Goal: Task Accomplishment & Management: Manage account settings

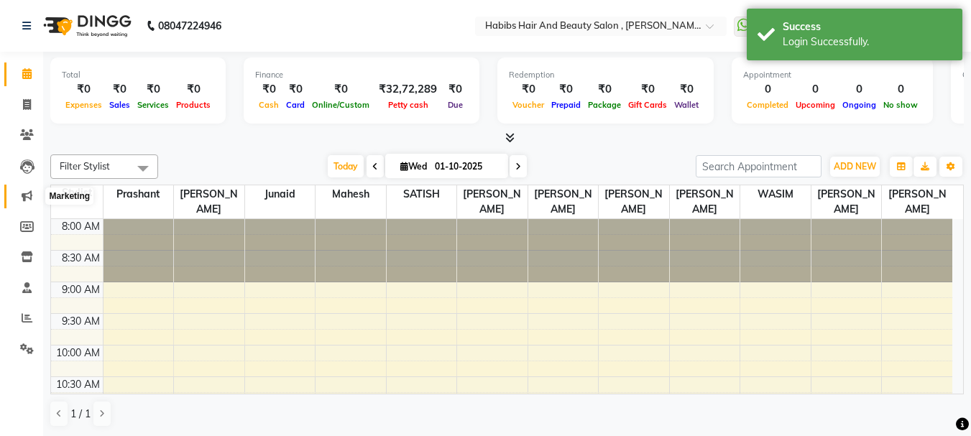
click at [20, 201] on span at bounding box center [26, 196] width 25 height 17
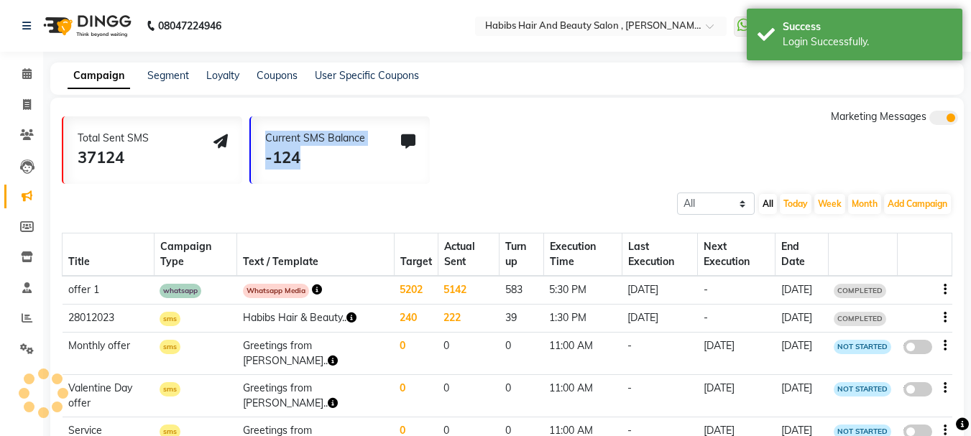
drag, startPoint x: 349, startPoint y: 160, endPoint x: 201, endPoint y: 145, distance: 148.1
click at [201, 145] on div "Total Sent SMS 37124 Current SMS Balance -124 Marketing Messages" at bounding box center [513, 146] width 902 height 75
click at [461, 208] on div "All Scheduled Completed All [DATE] Week Month Add Campaign SMS Campaign Email C…" at bounding box center [507, 203] width 914 height 26
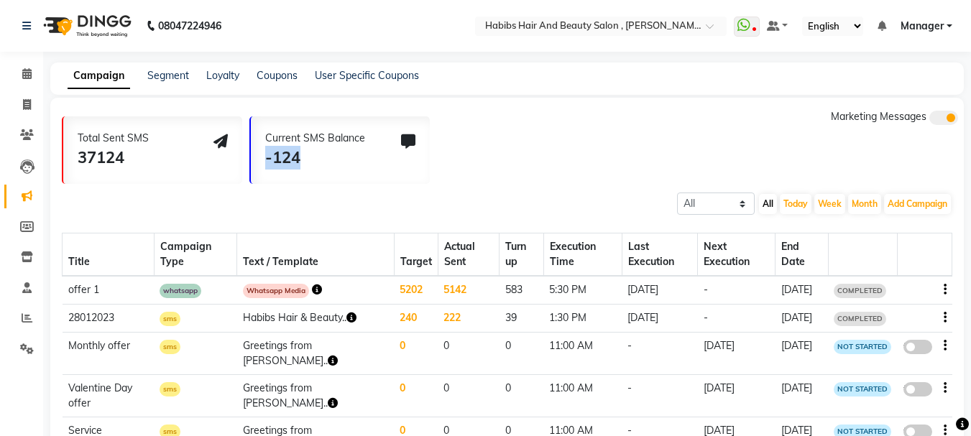
drag, startPoint x: 331, startPoint y: 180, endPoint x: 263, endPoint y: 154, distance: 73.0
click at [263, 154] on div "Current SMS Balance -124" at bounding box center [340, 150] width 179 height 68
click at [351, 172] on div "Current SMS Balance -124" at bounding box center [340, 150] width 179 height 68
click at [928, 29] on span "Manager" at bounding box center [922, 26] width 43 height 15
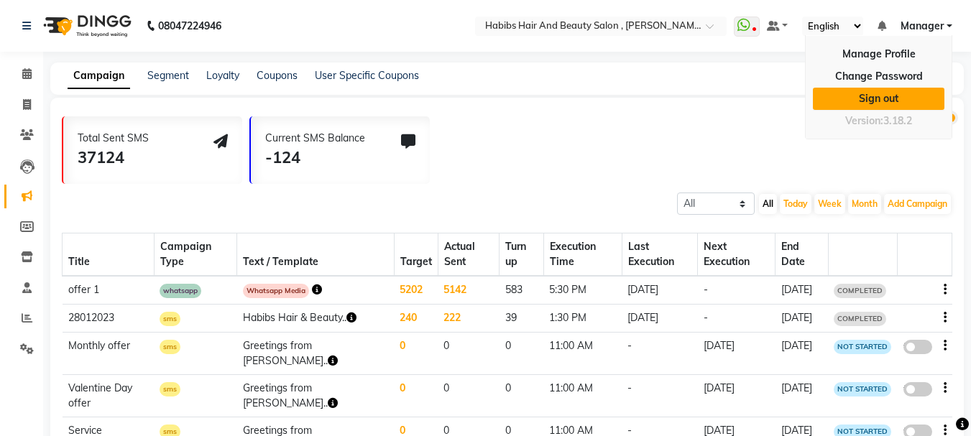
click at [886, 96] on link "Sign out" at bounding box center [879, 99] width 132 height 22
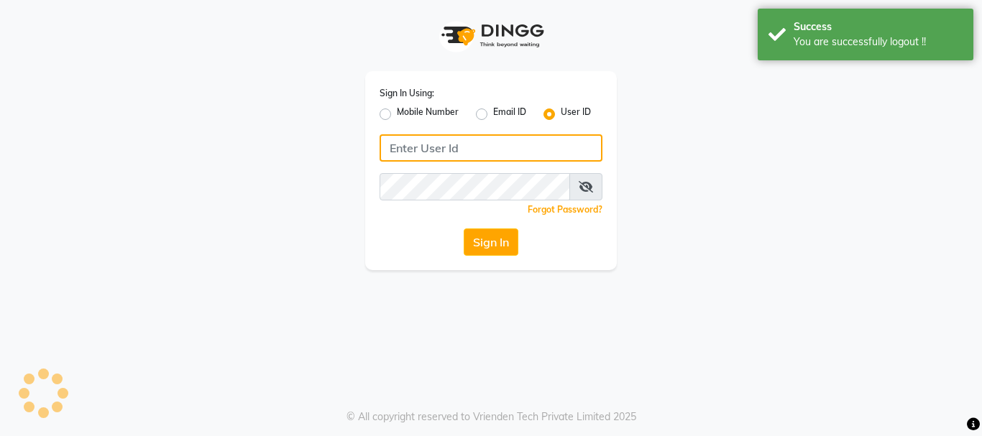
type input "9623066066"
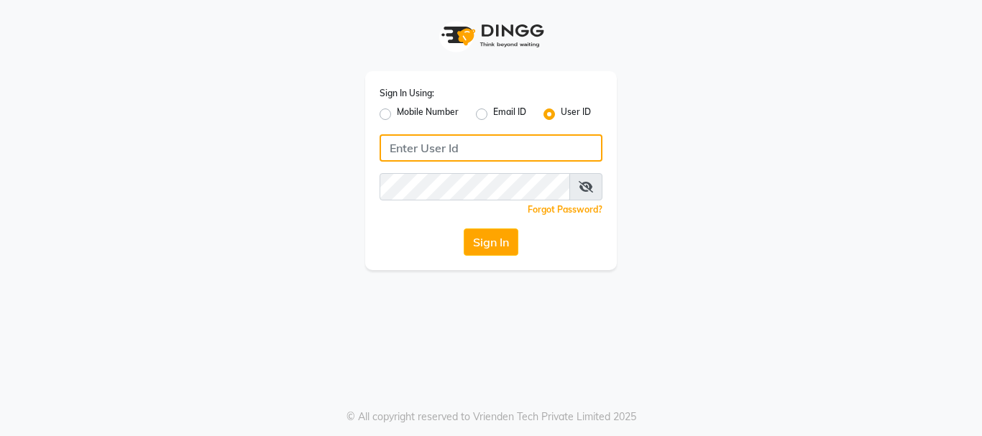
type input "9623066066"
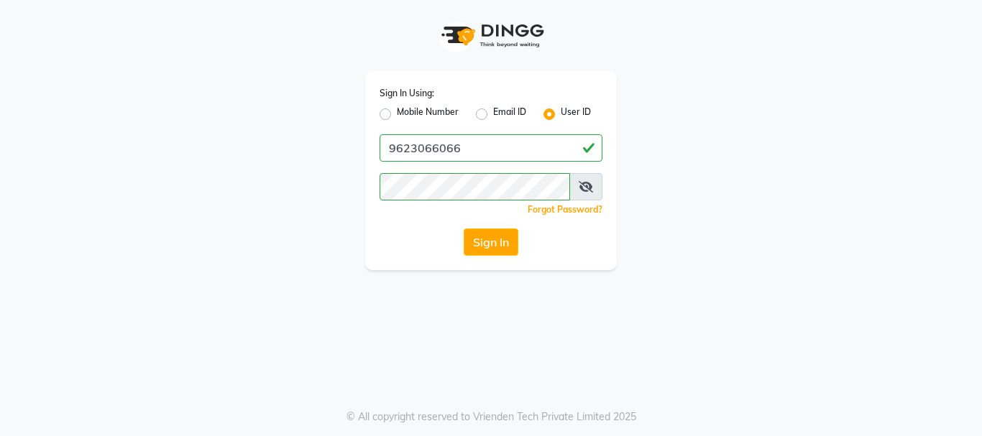
click at [397, 116] on label "Mobile Number" at bounding box center [428, 114] width 62 height 17
click at [397, 115] on input "Mobile Number" at bounding box center [401, 110] width 9 height 9
radio input "true"
radio input "false"
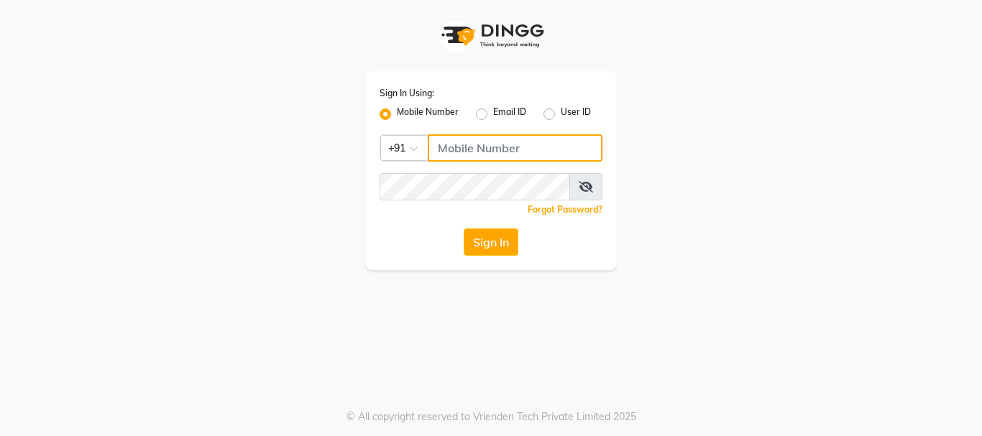
click at [556, 155] on input "Username" at bounding box center [515, 147] width 175 height 27
type input "9028660660"
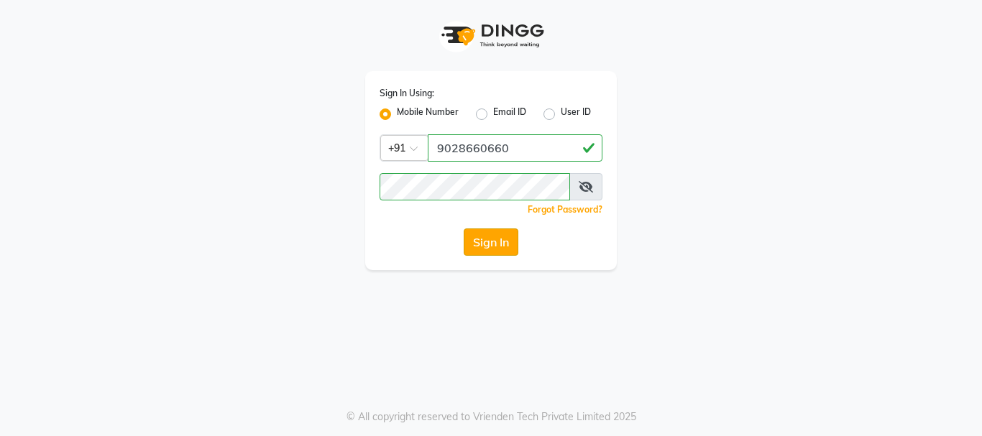
click at [504, 244] on button "Sign In" at bounding box center [491, 242] width 55 height 27
